Goal: Navigation & Orientation: Find specific page/section

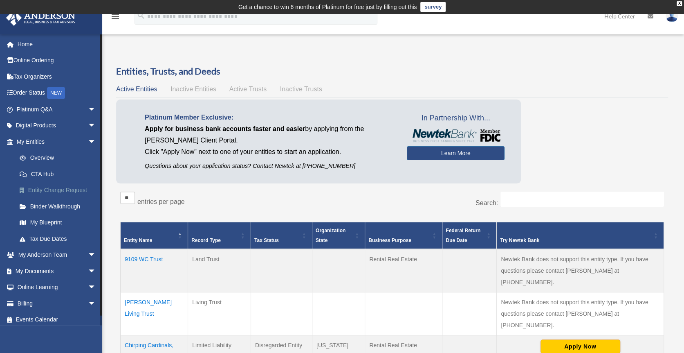
click at [53, 189] on link "Entity Change Request" at bounding box center [59, 190] width 97 height 16
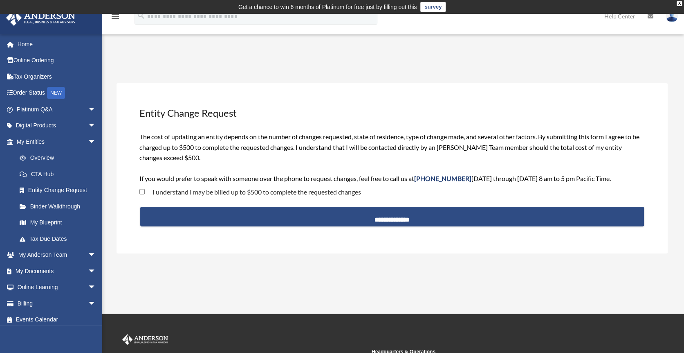
click at [639, 159] on div "The cost of updating an entity depends on the number of changes requested, stat…" at bounding box center [392, 157] width 506 height 52
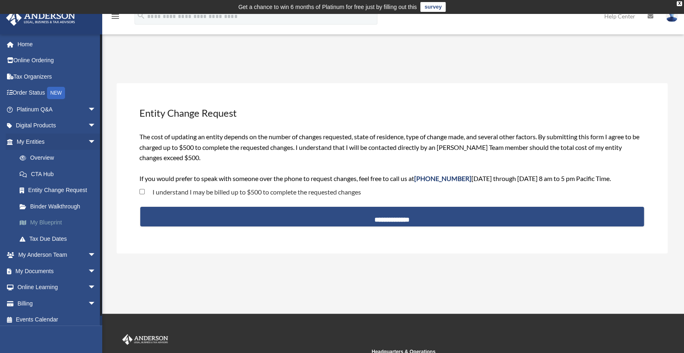
click at [43, 219] on link "My Blueprint" at bounding box center [59, 222] width 97 height 16
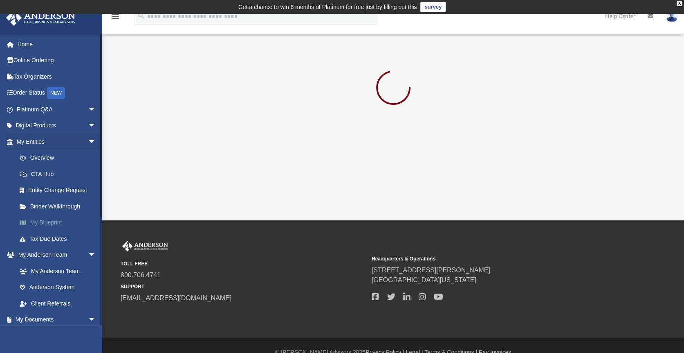
click at [38, 218] on link "My Blueprint" at bounding box center [59, 222] width 97 height 16
click at [43, 175] on link "CTA Hub" at bounding box center [59, 174] width 97 height 16
click at [32, 125] on link "Digital Products arrow_drop_down" at bounding box center [57, 125] width 103 height 16
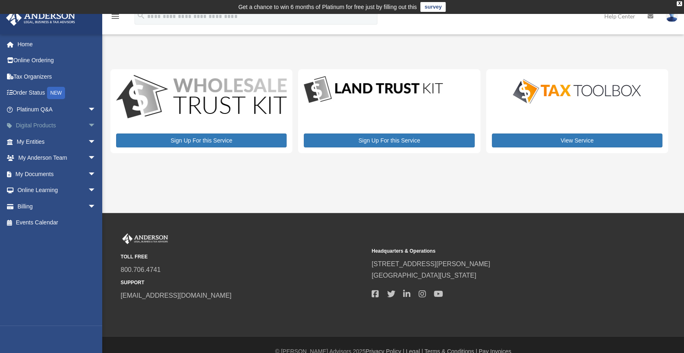
click at [27, 122] on link "Digital Products arrow_drop_down" at bounding box center [57, 125] width 103 height 16
click at [37, 136] on link "My Entities arrow_drop_down" at bounding box center [57, 141] width 103 height 16
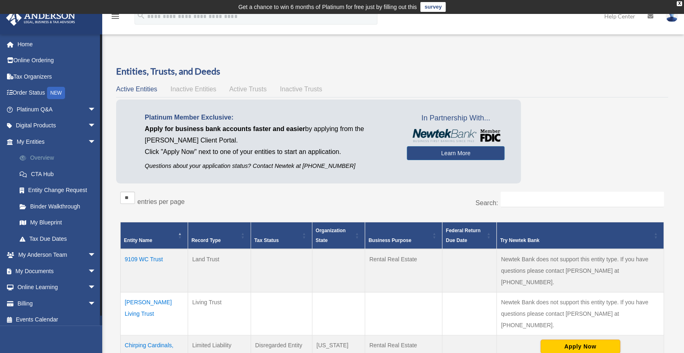
click at [41, 153] on link "Overview" at bounding box center [59, 158] width 97 height 16
click at [45, 170] on link "CTA Hub" at bounding box center [59, 174] width 97 height 16
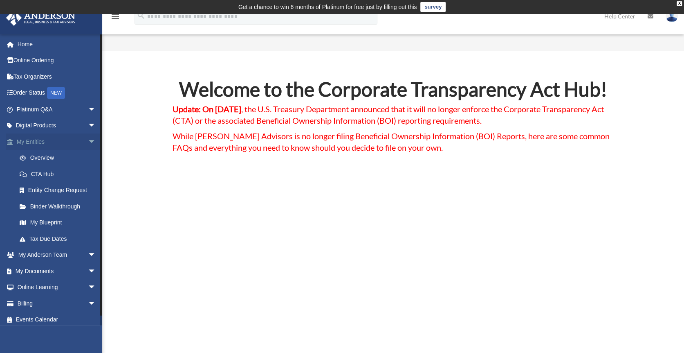
click at [34, 141] on link "My Entities arrow_drop_down" at bounding box center [57, 141] width 103 height 16
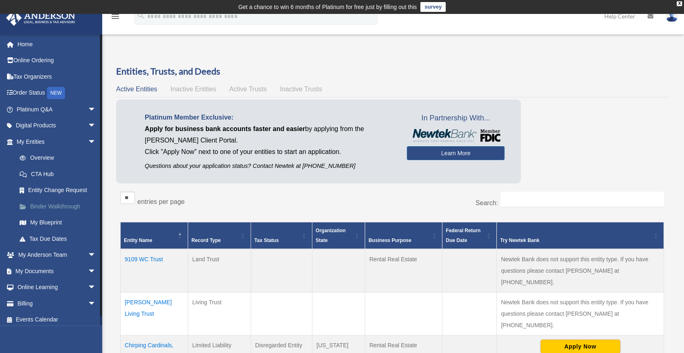
click at [48, 207] on link "Binder Walkthrough" at bounding box center [59, 206] width 97 height 16
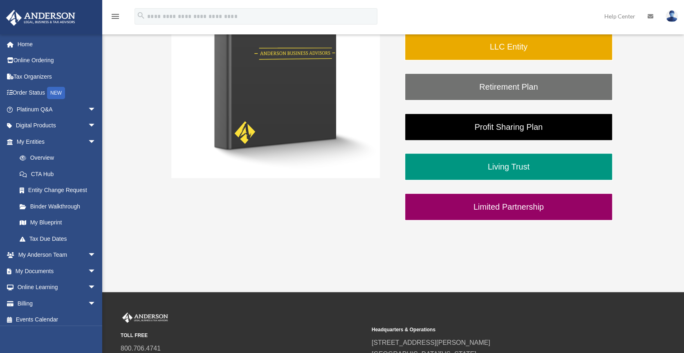
scroll to position [223, 0]
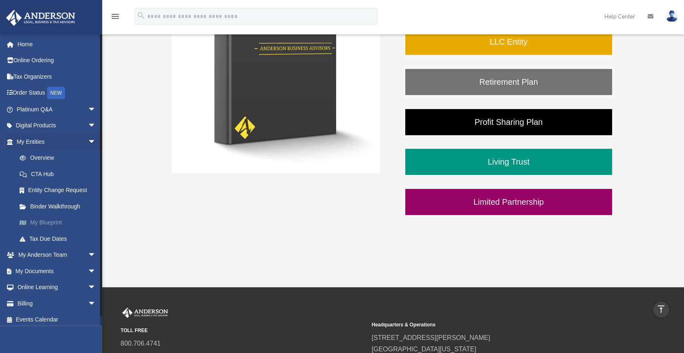
click at [61, 225] on link "My Blueprint" at bounding box center [59, 222] width 97 height 16
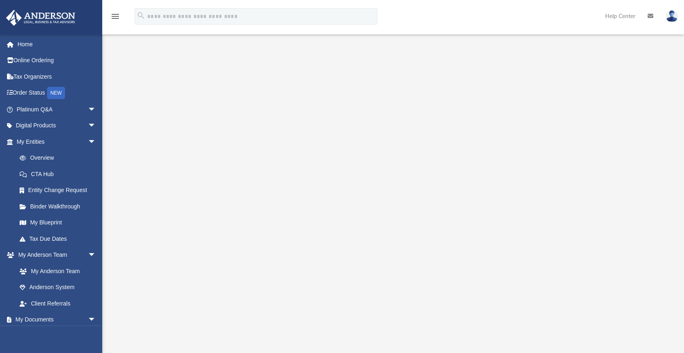
scroll to position [49, 0]
